Goal: Use online tool/utility

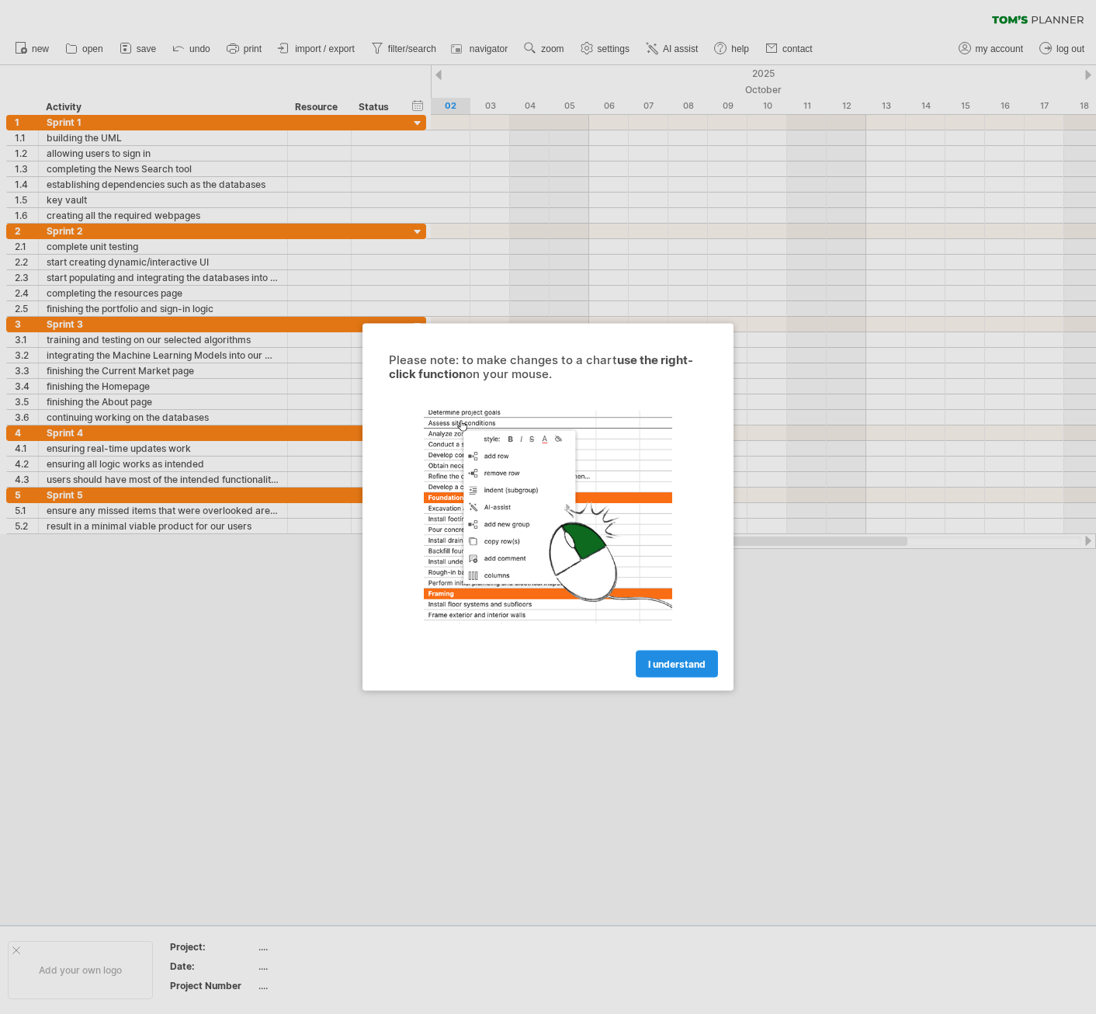
click at [679, 659] on span "I understand" at bounding box center [676, 664] width 57 height 12
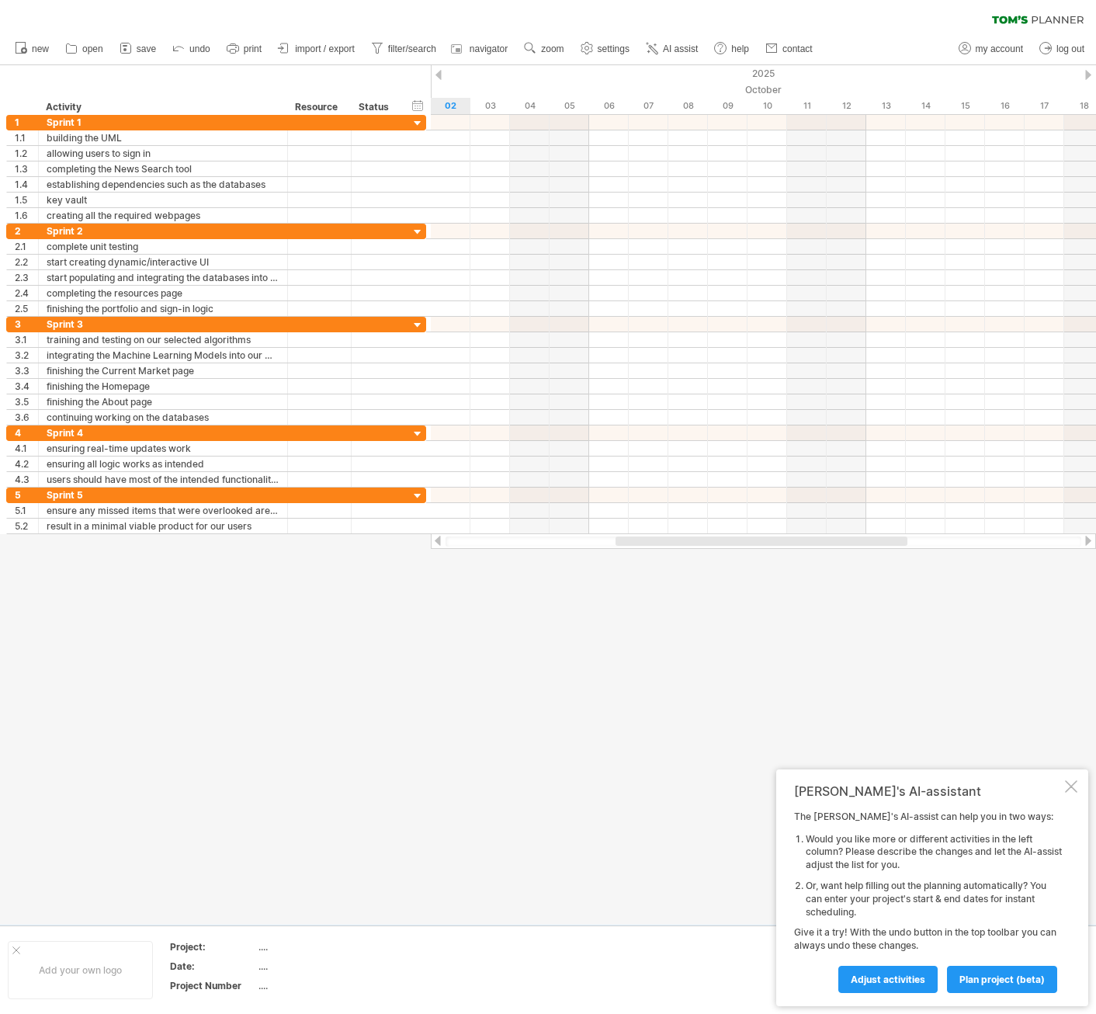
click at [1064, 783] on div "[PERSON_NAME]'s AI-assistant The [PERSON_NAME]'s AI-assist can help you in two …" at bounding box center [932, 887] width 312 height 237
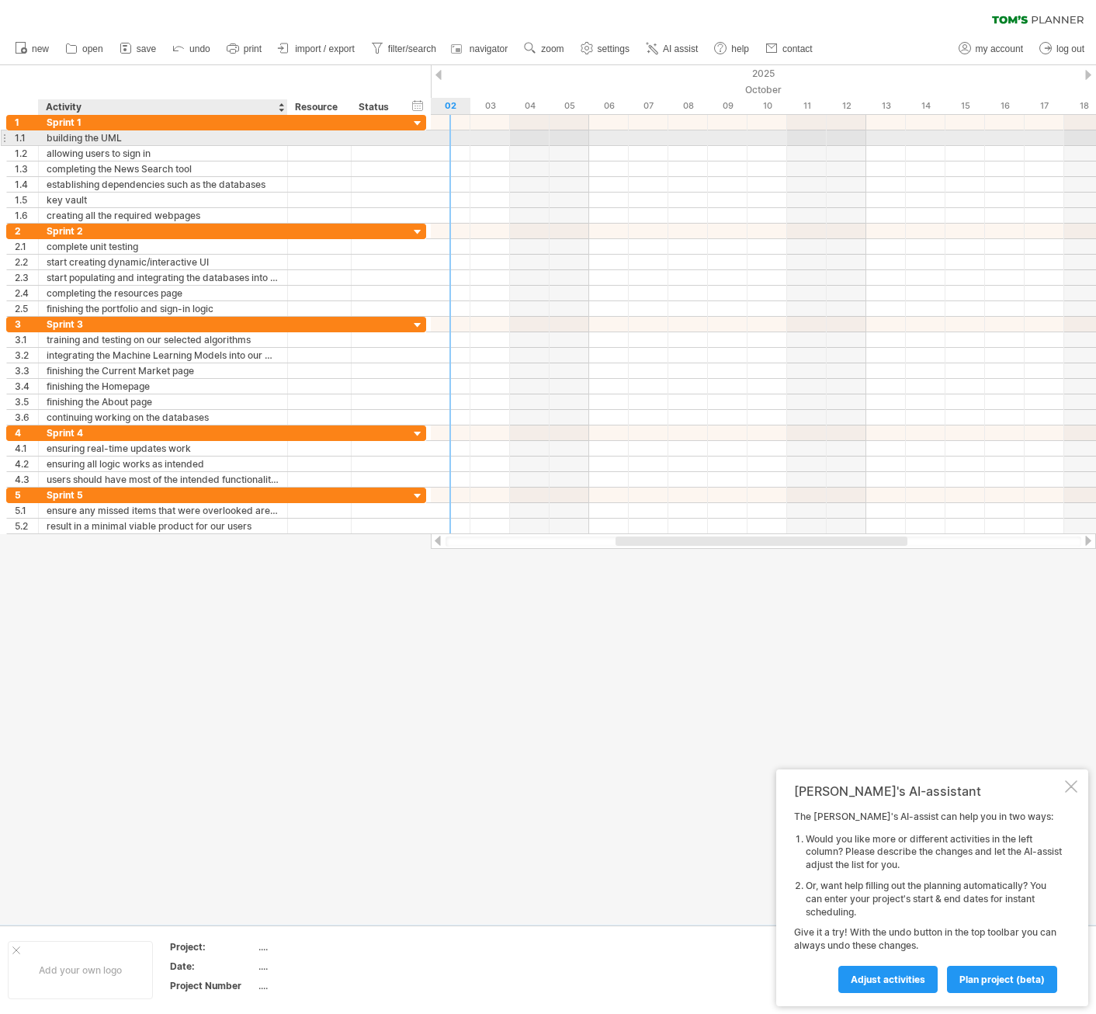
click at [169, 141] on div "building the UML" at bounding box center [163, 137] width 233 height 15
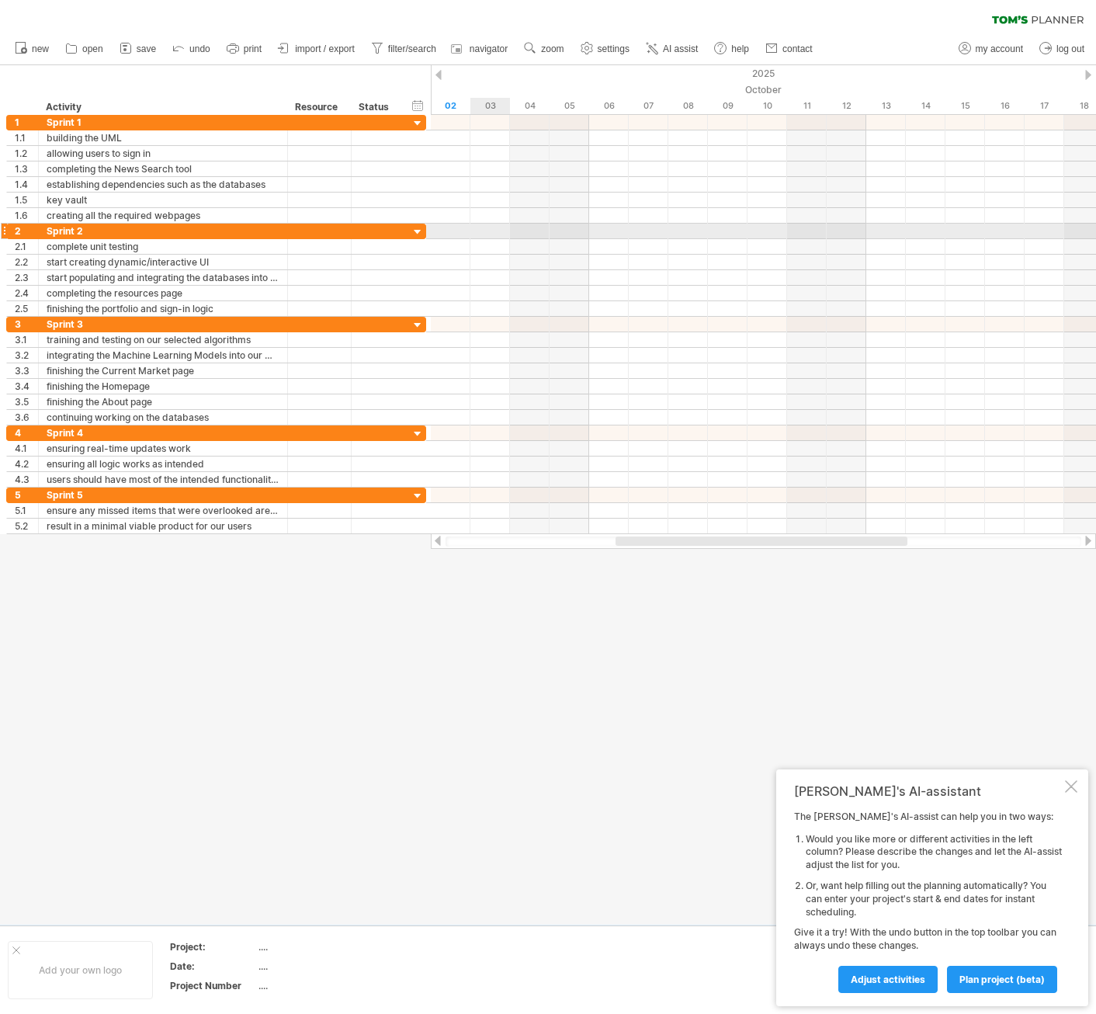
drag, startPoint x: -2, startPoint y: 239, endPoint x: -415, endPoint y: 239, distance: 412.3
click at [0, 239] on html "progress(100%) Trying to reach [DOMAIN_NAME] Connected again... 0% clear filter…" at bounding box center [548, 508] width 1096 height 1017
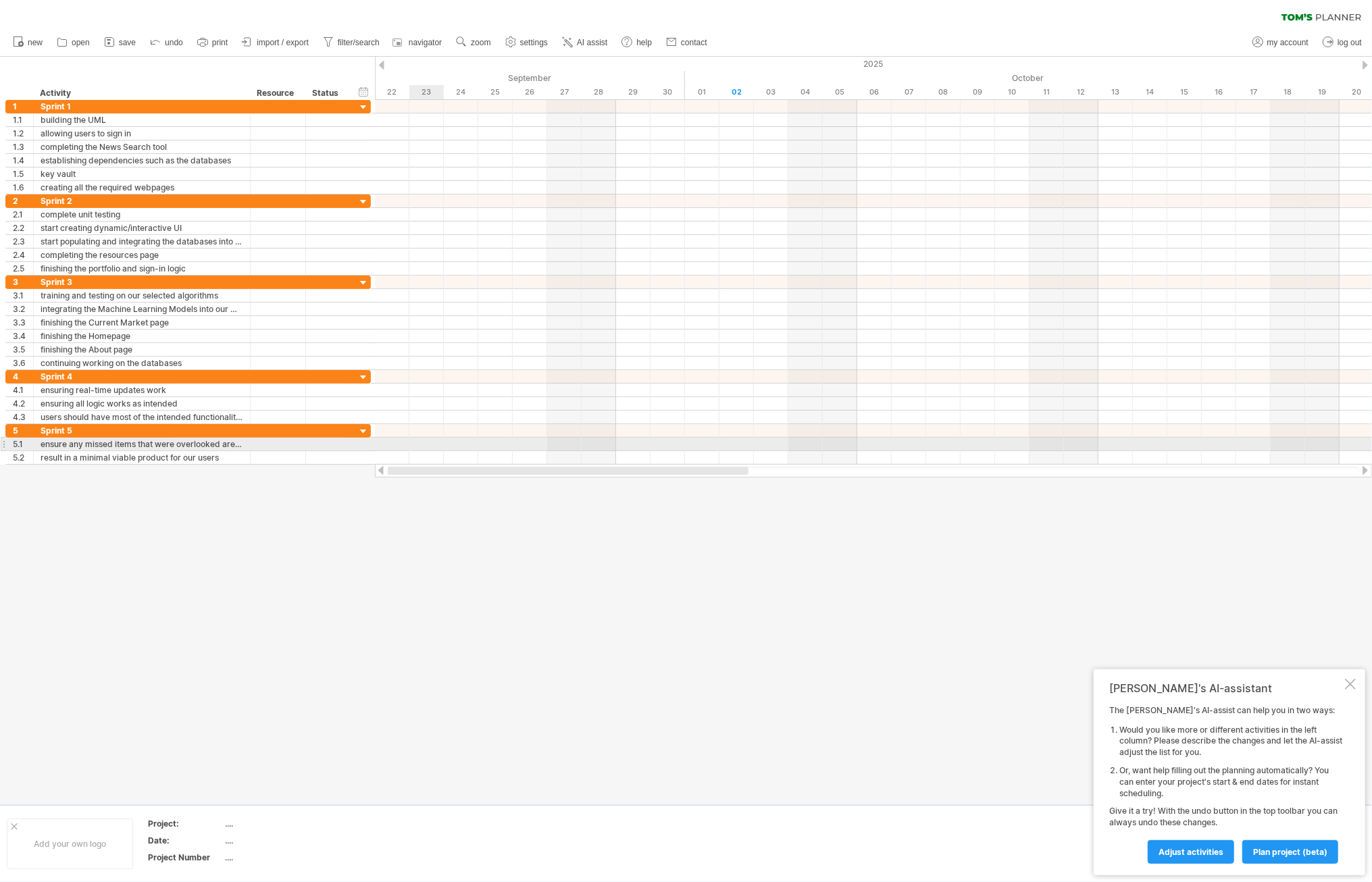
drag, startPoint x: 782, startPoint y: 467, endPoint x: 427, endPoint y: 446, distance: 355.6
click at [427, 446] on div "Trying to reach [DOMAIN_NAME] Connected again... 0% clear filter new 1" at bounding box center [686, 441] width 1372 height 882
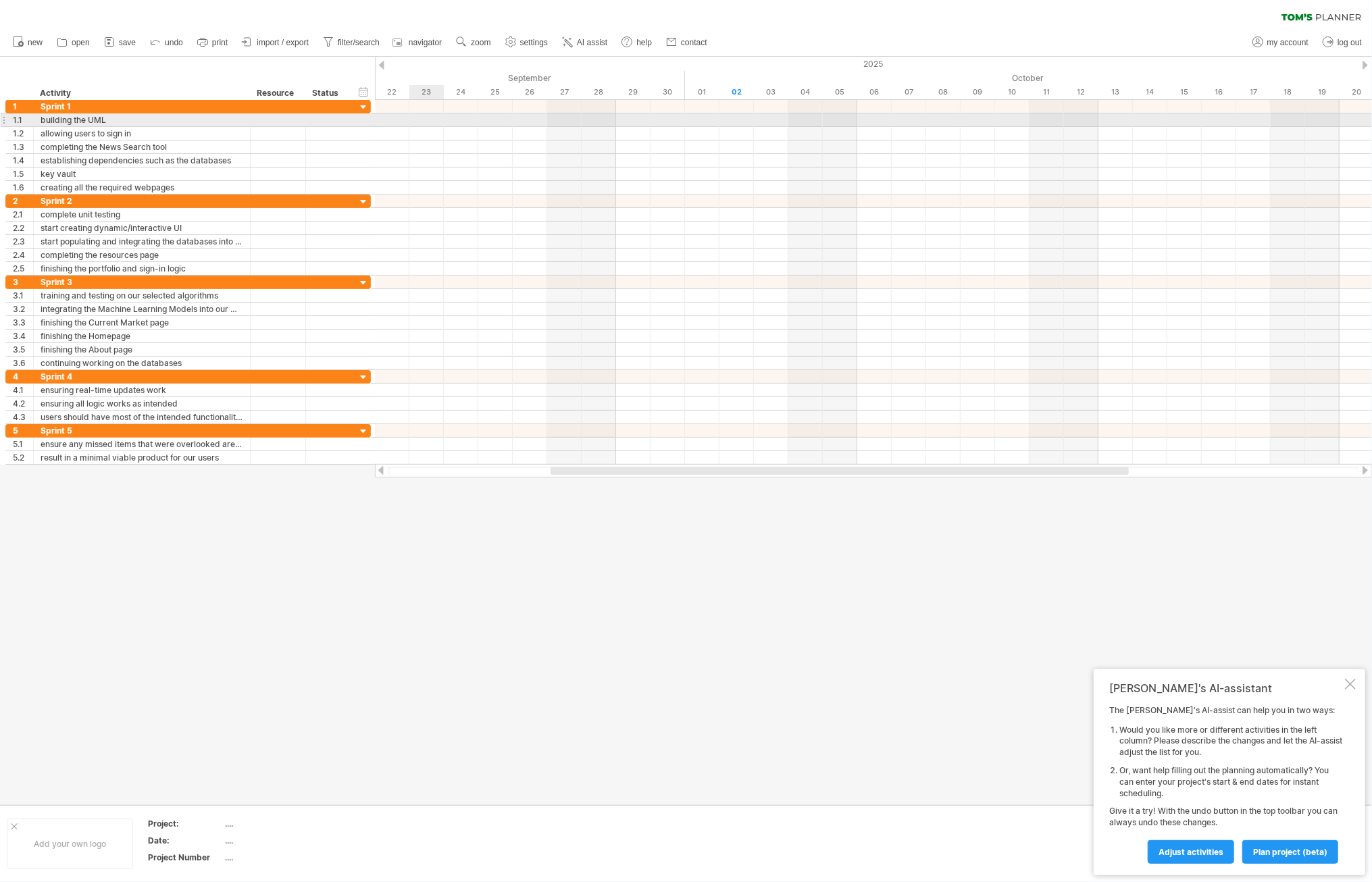
drag, startPoint x: 392, startPoint y: 122, endPoint x: 422, endPoint y: 122, distance: 30.0
click at [422, 122] on div at bounding box center [873, 120] width 997 height 14
click at [392, 124] on div at bounding box center [873, 120] width 997 height 14
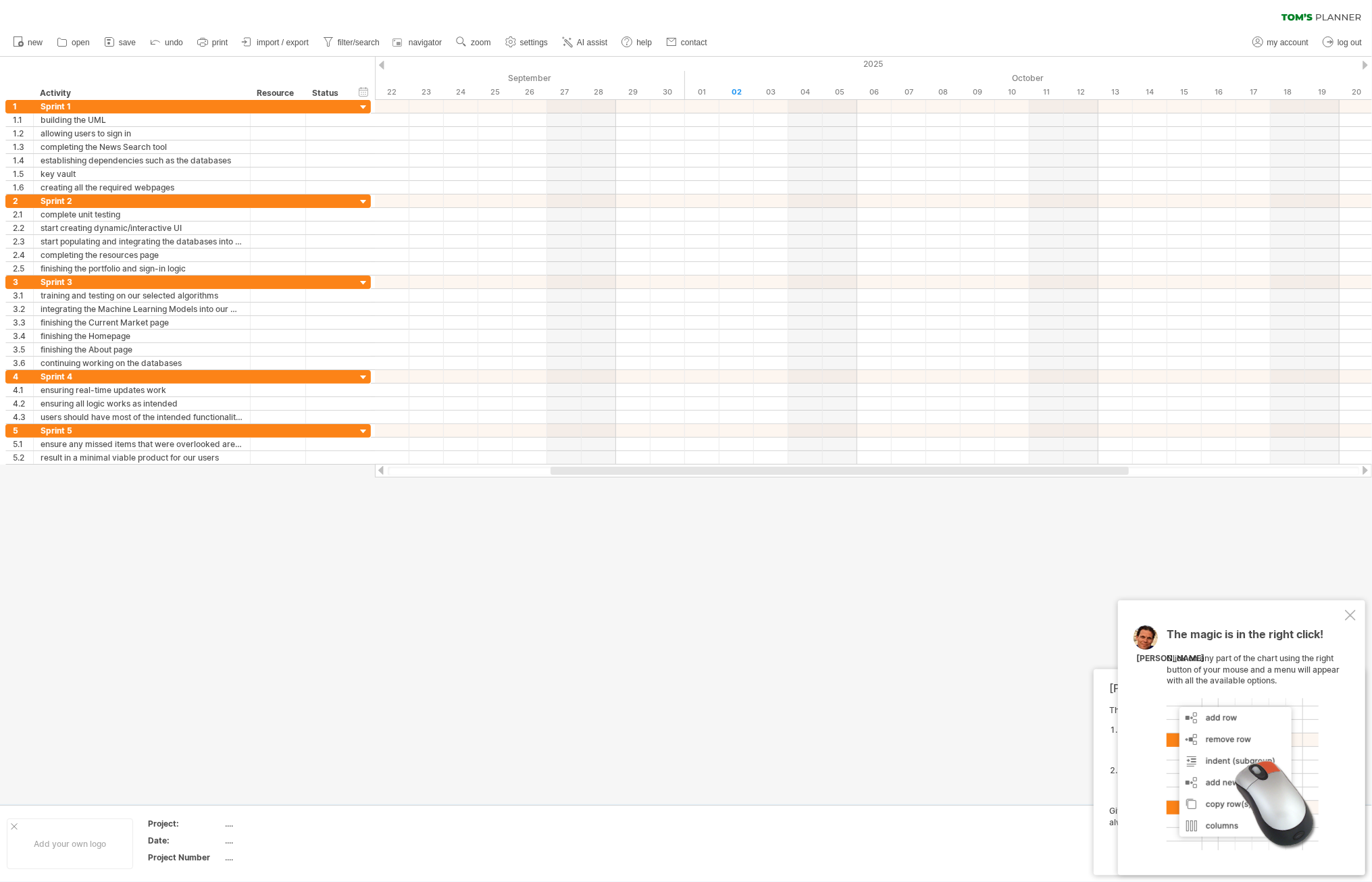
drag, startPoint x: 1352, startPoint y: 616, endPoint x: 1088, endPoint y: 499, distance: 288.8
click at [954, 615] on div at bounding box center [1350, 615] width 10 height 10
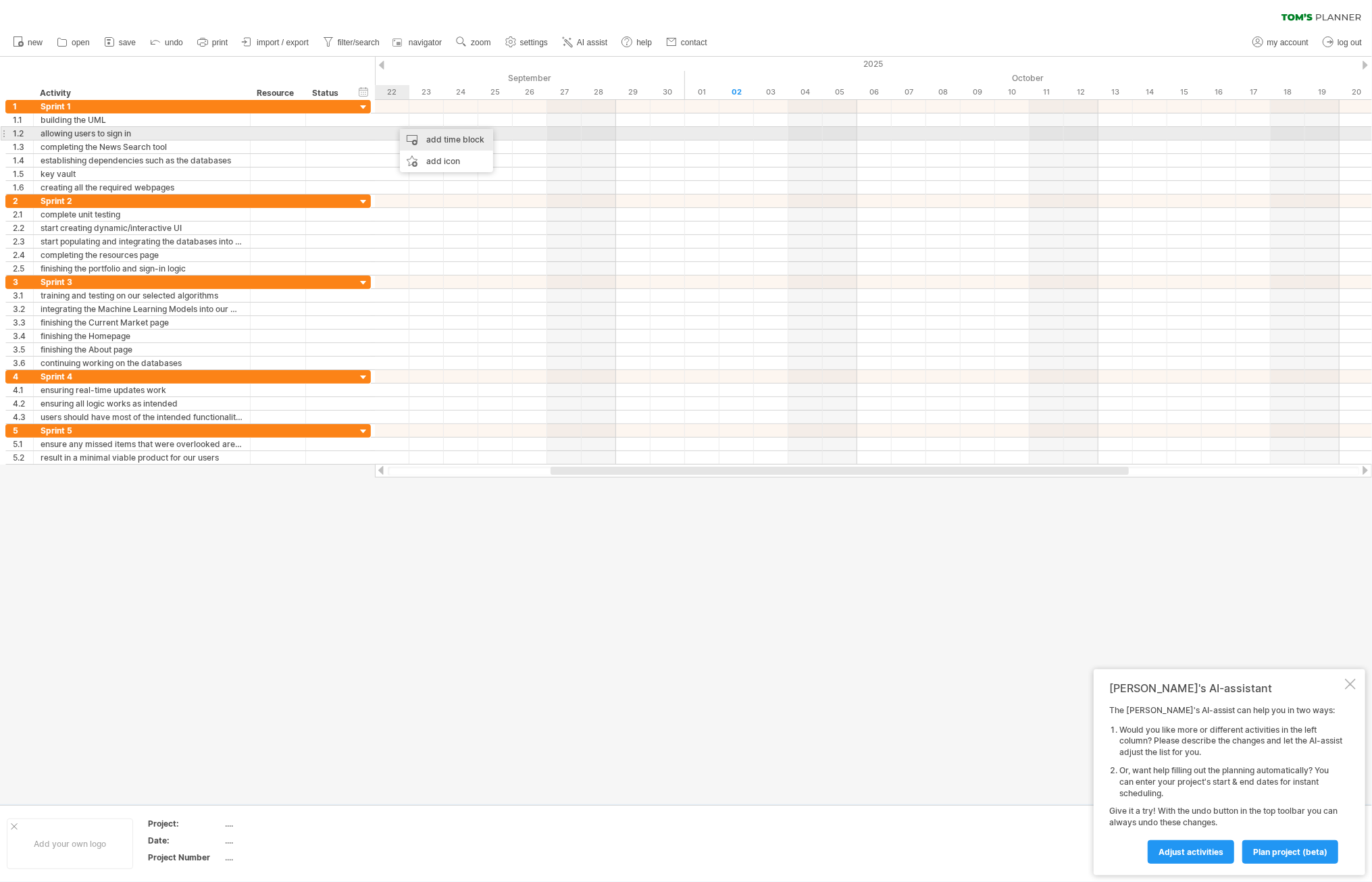
click at [422, 140] on div "add time block" at bounding box center [446, 139] width 93 height 22
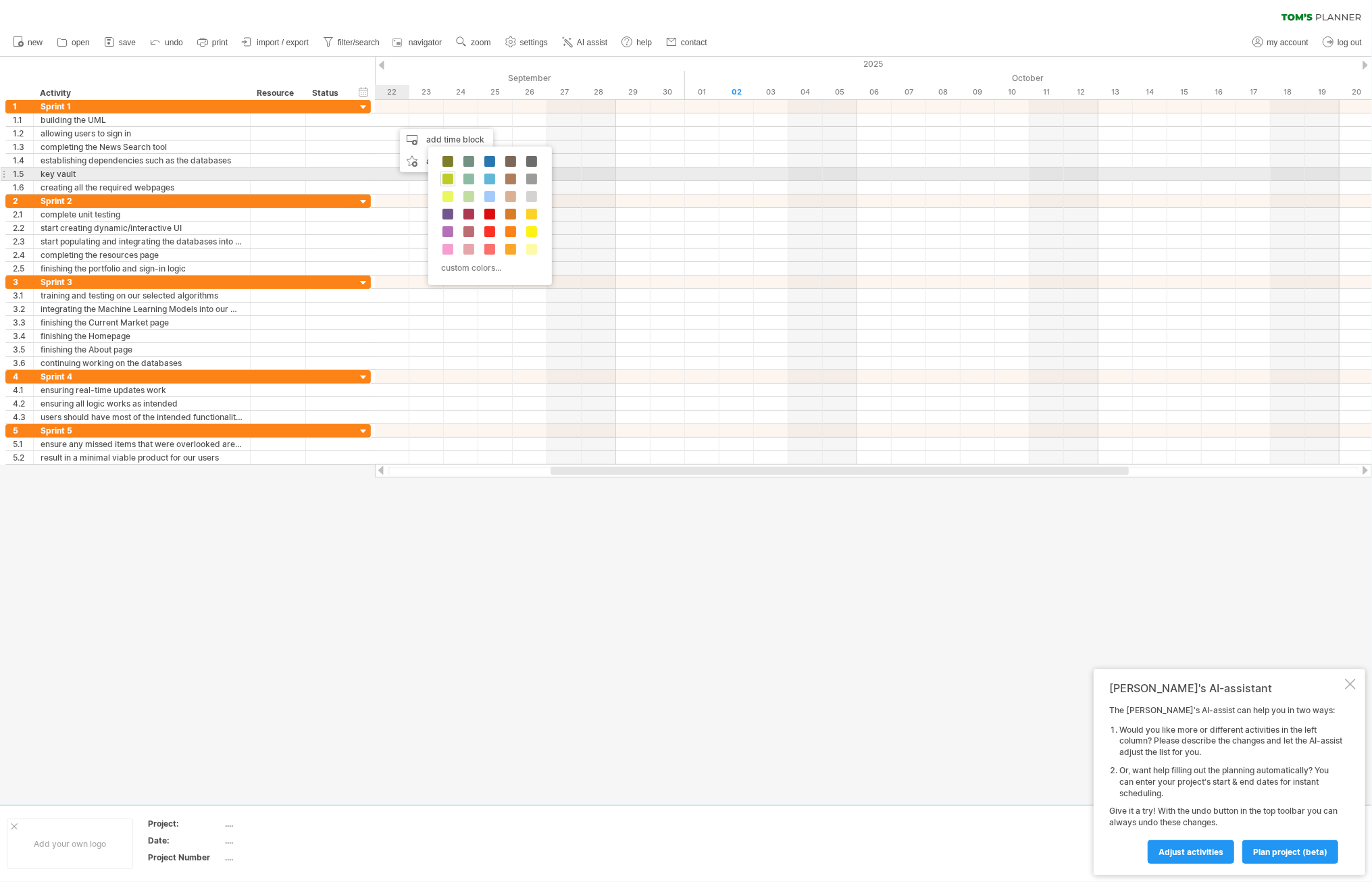
click at [449, 177] on span at bounding box center [448, 179] width 10 height 10
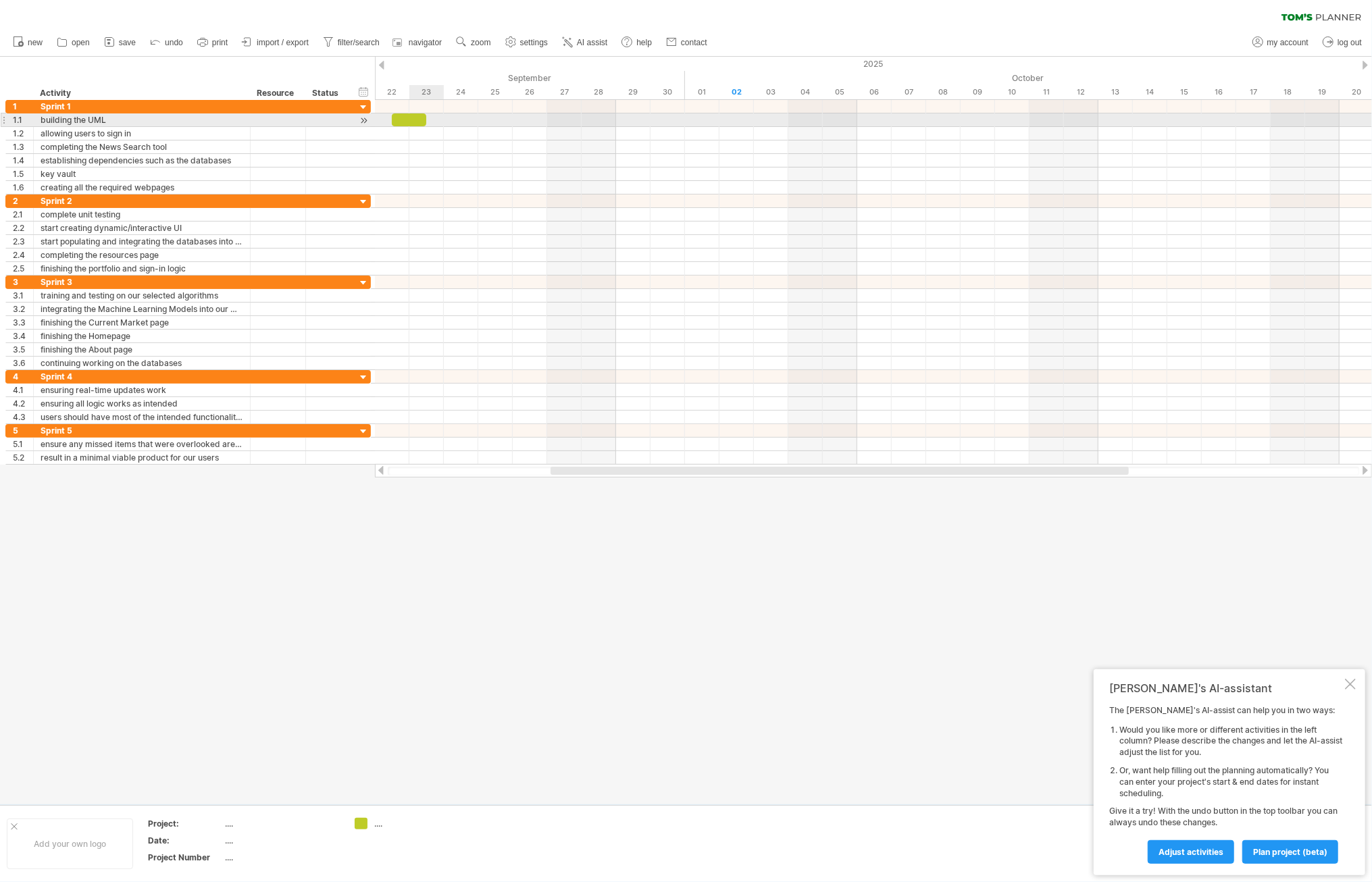
click at [434, 123] on div at bounding box center [873, 120] width 997 height 14
click at [370, 117] on div "**********" at bounding box center [188, 120] width 365 height 14
click at [365, 119] on div at bounding box center [364, 120] width 13 height 14
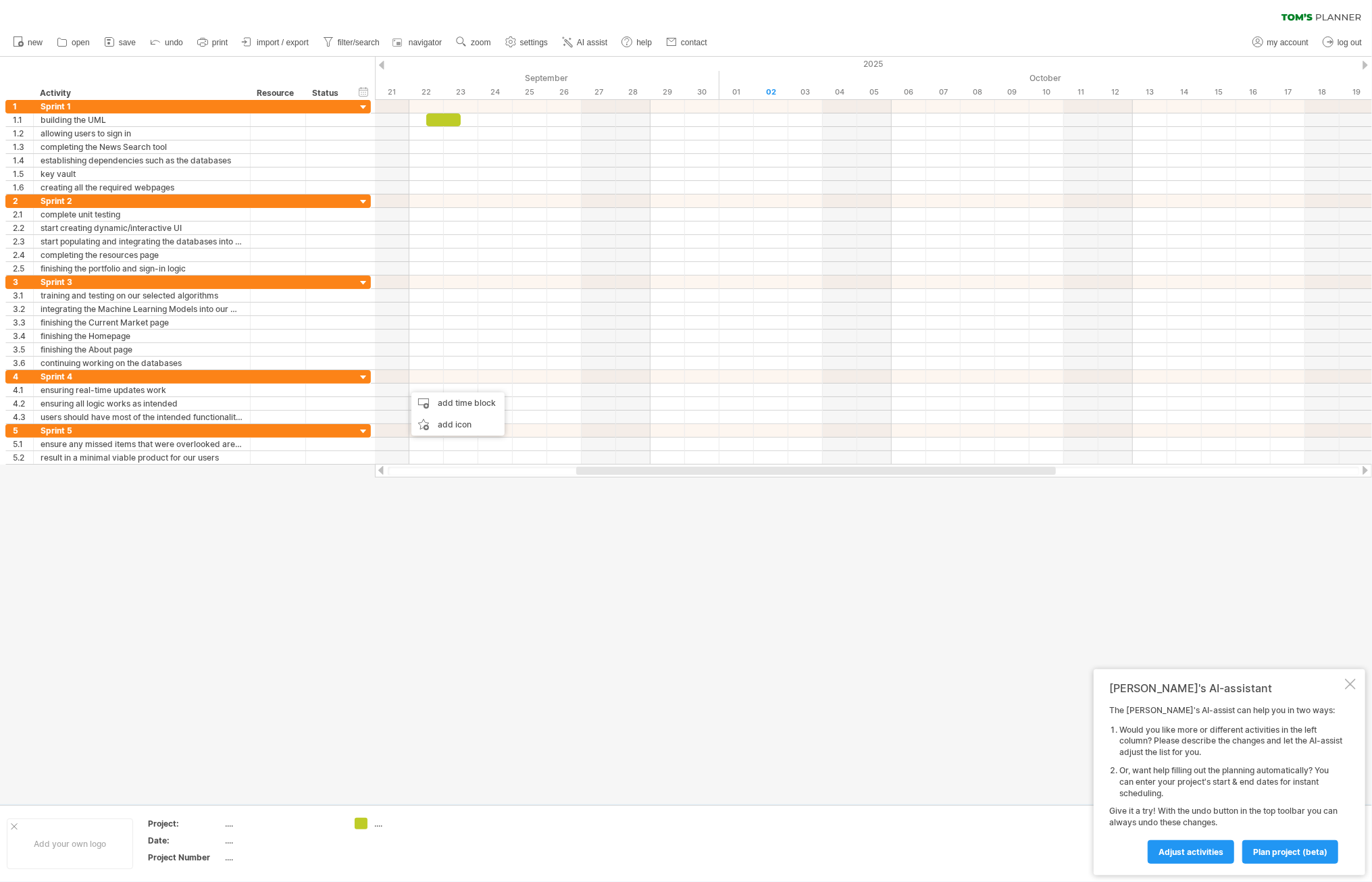
drag, startPoint x: 560, startPoint y: 602, endPoint x: 597, endPoint y: 421, distance: 184.7
click at [560, 602] on div at bounding box center [686, 431] width 1372 height 748
